Goal: Task Accomplishment & Management: Manage account settings

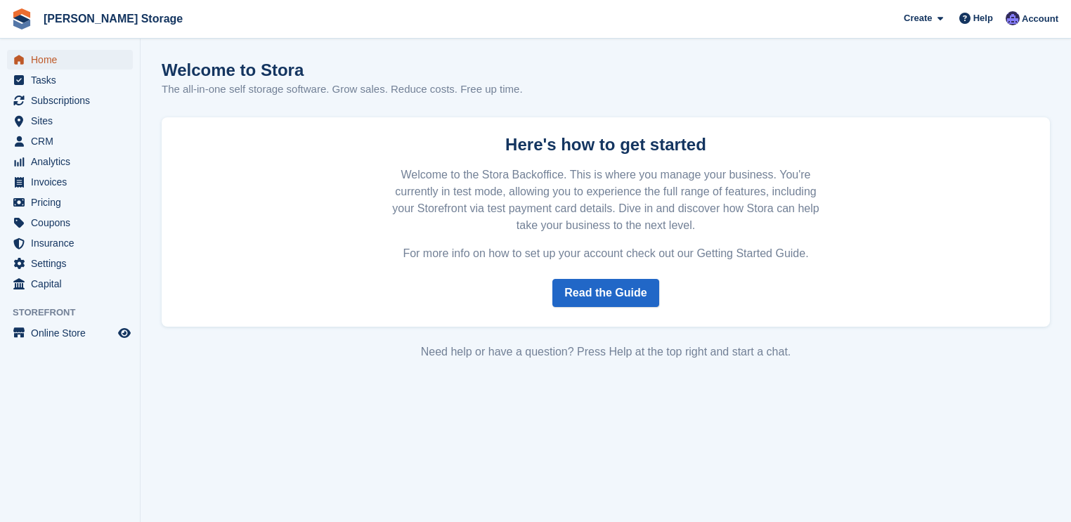
click at [67, 55] on span "Home" at bounding box center [73, 60] width 84 height 20
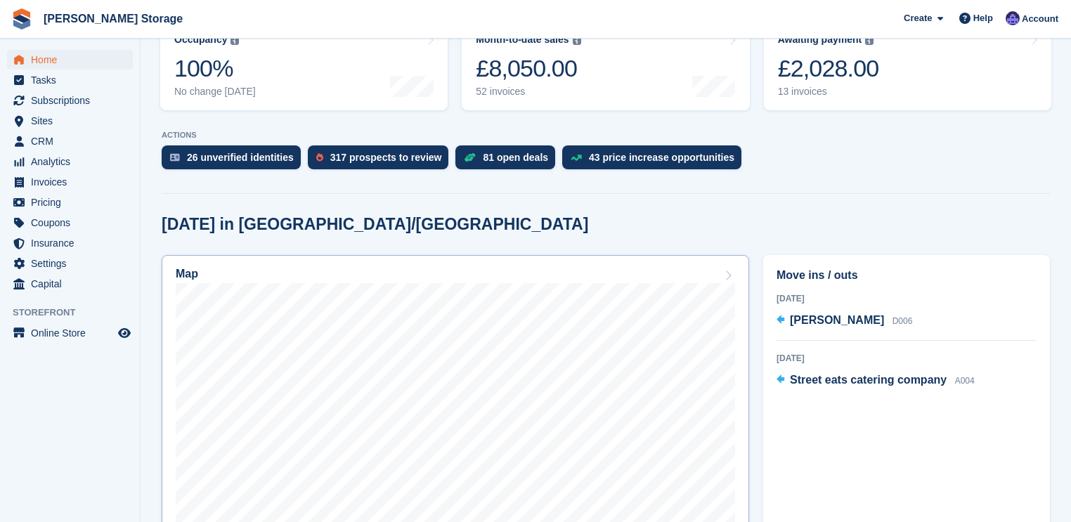
scroll to position [225, 0]
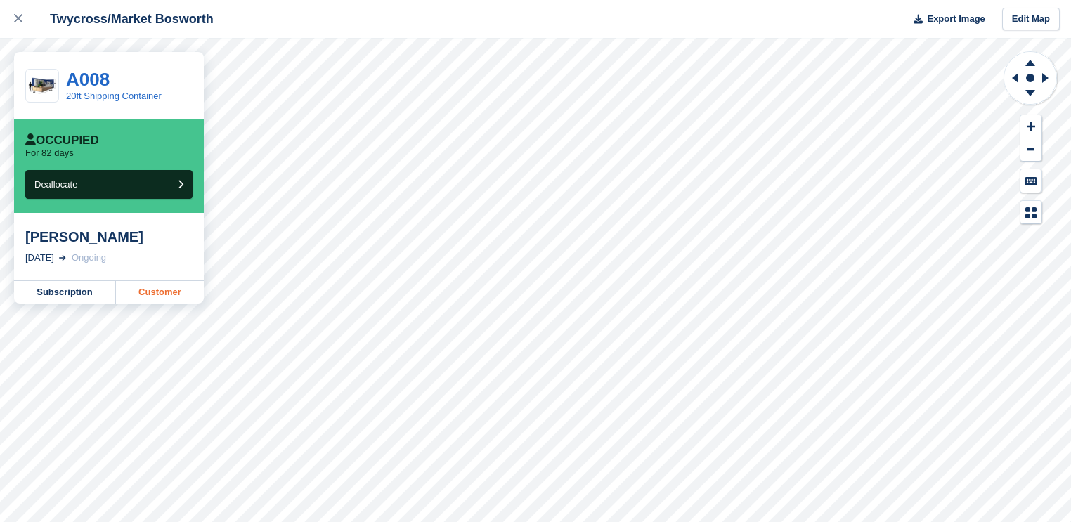
click at [150, 297] on link "Customer" at bounding box center [160, 292] width 88 height 22
